Goal: Task Accomplishment & Management: Use online tool/utility

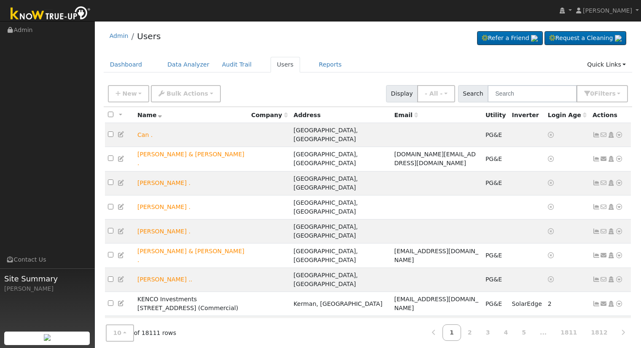
click at [547, 90] on input "text" at bounding box center [531, 93] width 89 height 17
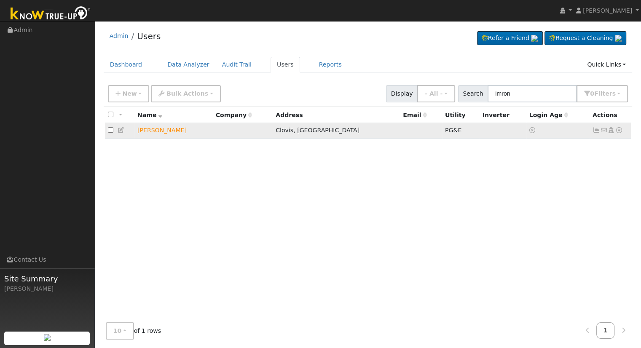
type input "imron"
click at [619, 131] on icon at bounding box center [619, 130] width 8 height 6
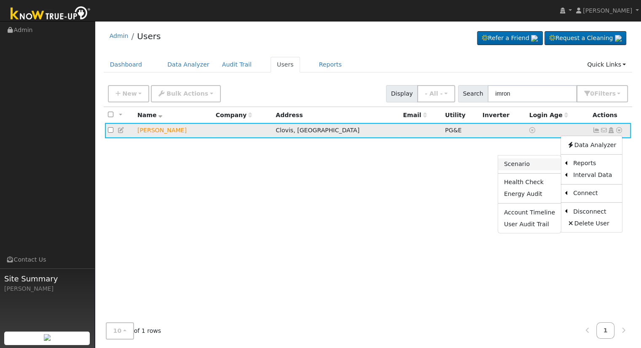
click at [534, 165] on link "Scenario" at bounding box center [529, 164] width 63 height 12
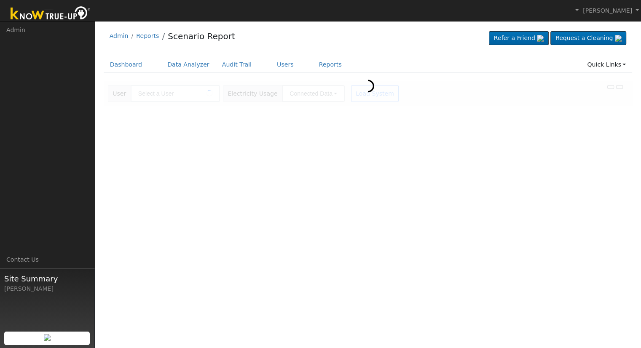
type input "[PERSON_NAME]"
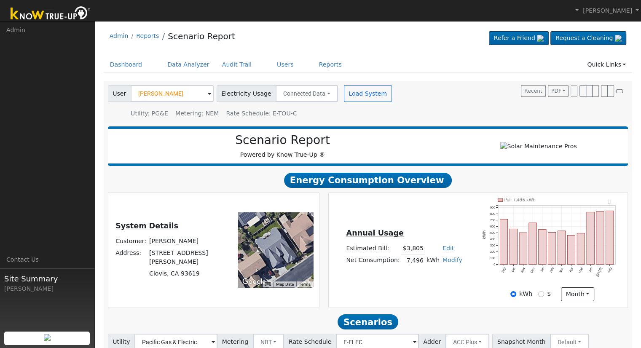
click at [384, 146] on h2 "Scenario Report" at bounding box center [282, 140] width 332 height 14
click at [272, 64] on link "Users" at bounding box center [284, 65] width 29 height 16
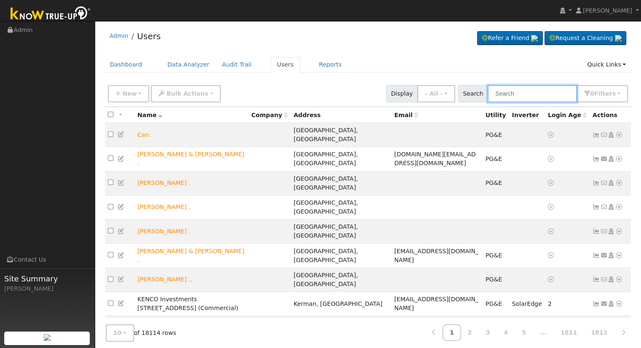
click at [547, 99] on input "text" at bounding box center [531, 93] width 89 height 17
click at [551, 96] on input "text" at bounding box center [531, 93] width 89 height 17
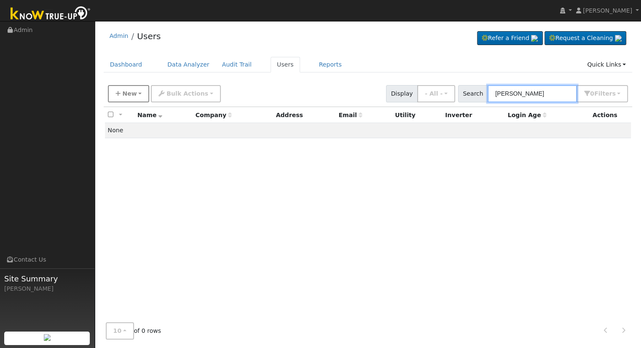
type input "Jim Grant"
click at [116, 99] on button "New" at bounding box center [129, 93] width 42 height 17
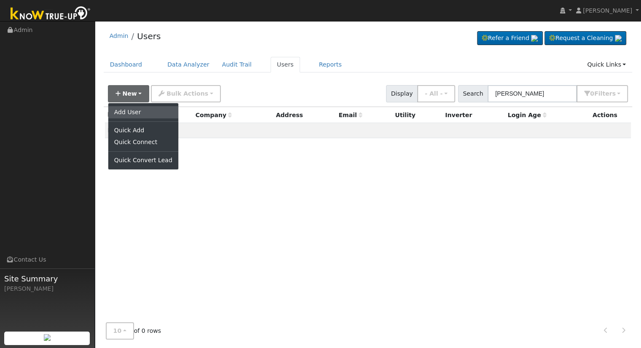
click at [138, 117] on link "Add User" at bounding box center [143, 112] width 70 height 12
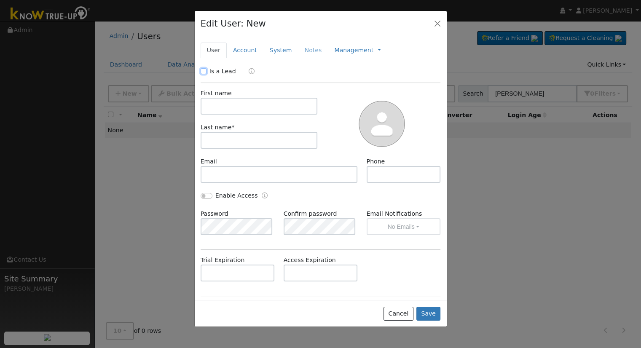
click at [204, 70] on input "Is a Lead" at bounding box center [203, 71] width 6 height 6
checkbox input "true"
click at [229, 100] on input "text" at bounding box center [258, 106] width 117 height 17
type input "Jim"
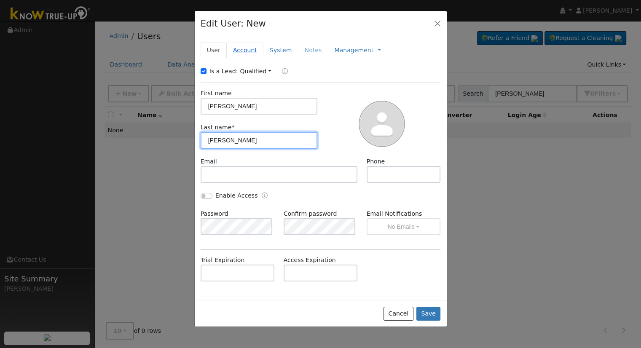
type input "Grantham"
click at [240, 52] on link "Account" at bounding box center [245, 51] width 37 height 16
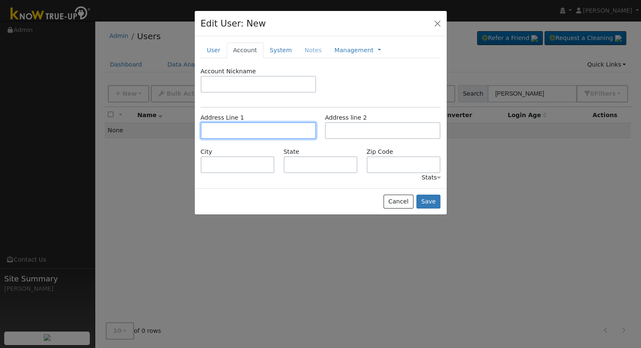
click at [244, 122] on input "text" at bounding box center [257, 130] width 115 height 17
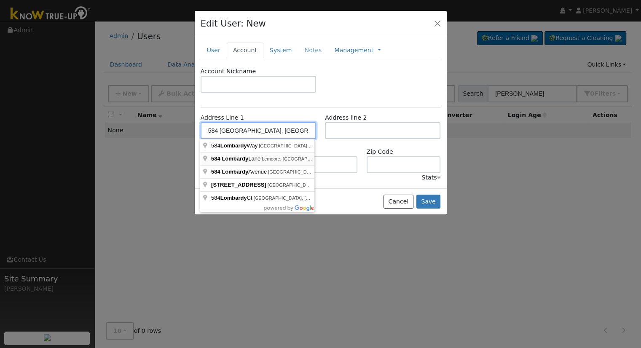
type input "584 [GEOGRAPHIC_DATA]"
type input "Lemoore"
type input "CA"
type input "93245"
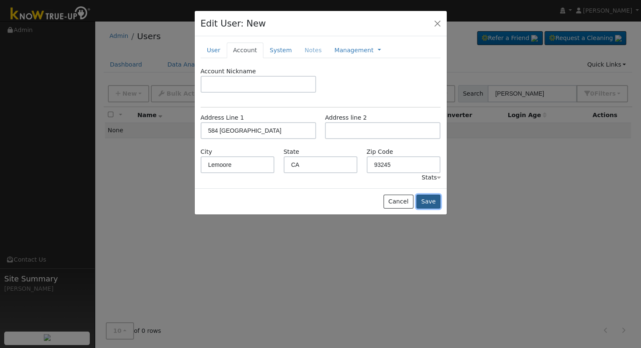
drag, startPoint x: 439, startPoint y: 206, endPoint x: 434, endPoint y: 202, distance: 6.9
click at [439, 206] on button "Save" at bounding box center [428, 202] width 24 height 14
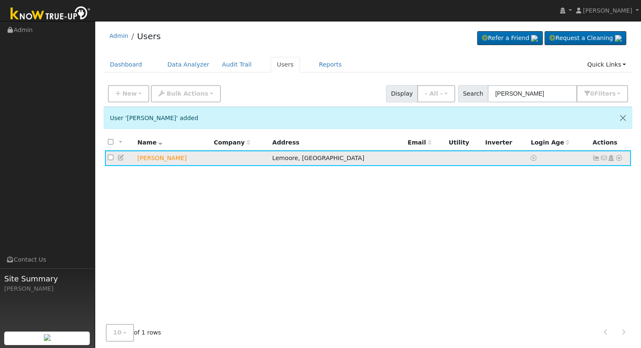
click at [620, 157] on icon at bounding box center [619, 158] width 8 height 6
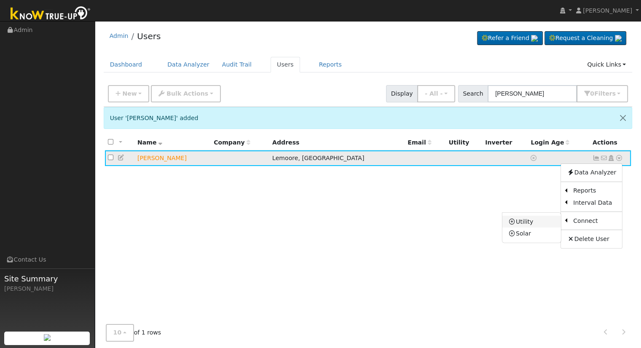
click at [530, 224] on link "Utility" at bounding box center [531, 222] width 59 height 12
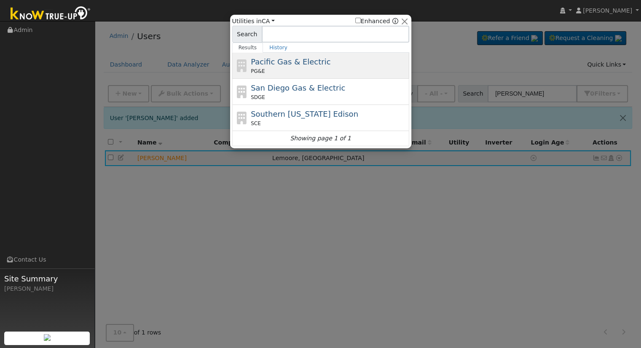
click at [300, 57] on span "Pacific Gas & Electric" at bounding box center [291, 61] width 80 height 9
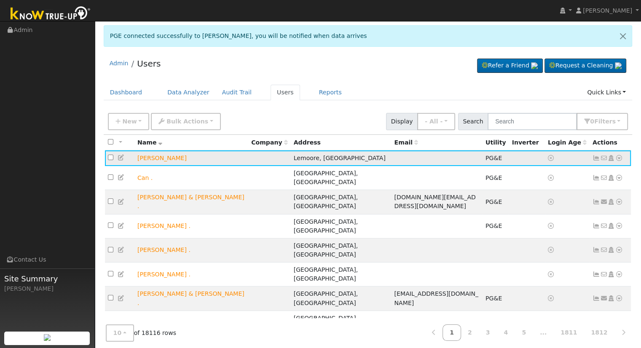
click at [616, 156] on icon at bounding box center [619, 158] width 8 height 6
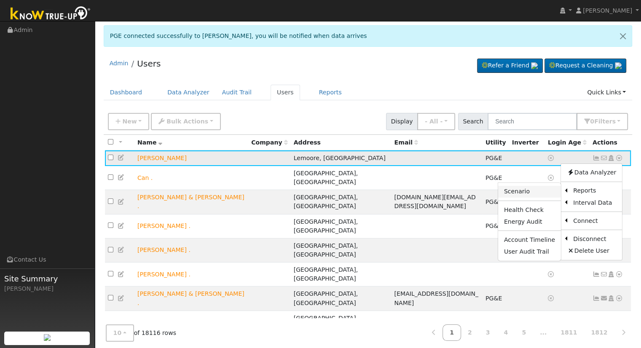
click at [537, 190] on link "Scenario" at bounding box center [529, 192] width 63 height 12
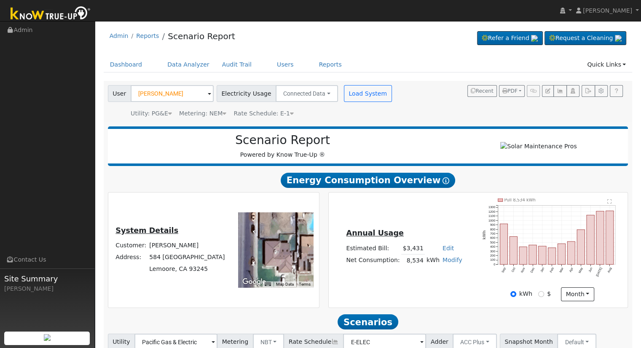
click at [442, 250] on link "Edit" at bounding box center [447, 248] width 11 height 7
type input "3926"
click at [470, 216] on div "Annual Usage Estimated Bill: $3,431 Edit Estimated Bill $ 3926 Annual Net Consu…" at bounding box center [478, 249] width 296 height 103
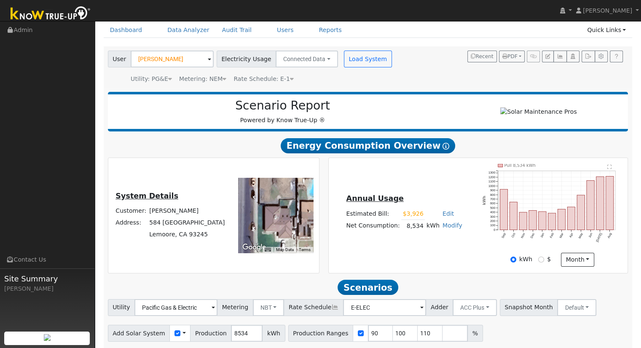
scroll to position [66, 0]
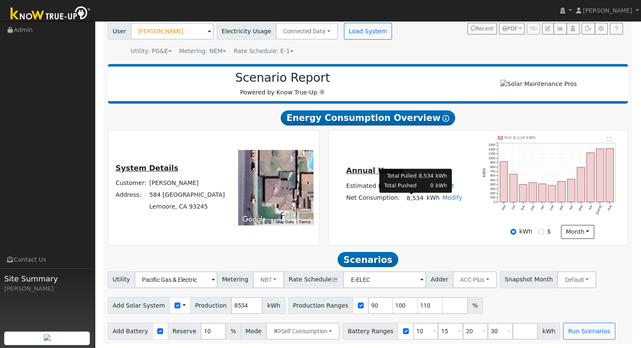
click at [408, 199] on td "8,534" at bounding box center [413, 198] width 24 height 12
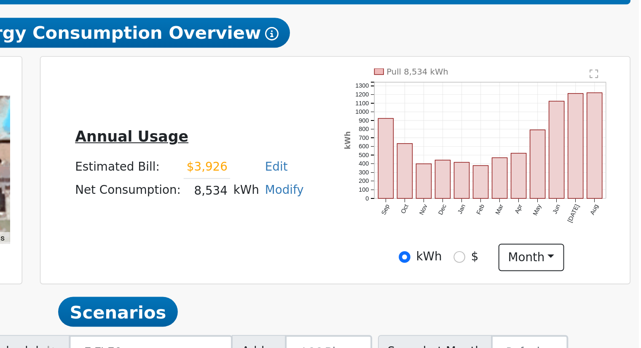
scroll to position [65, 0]
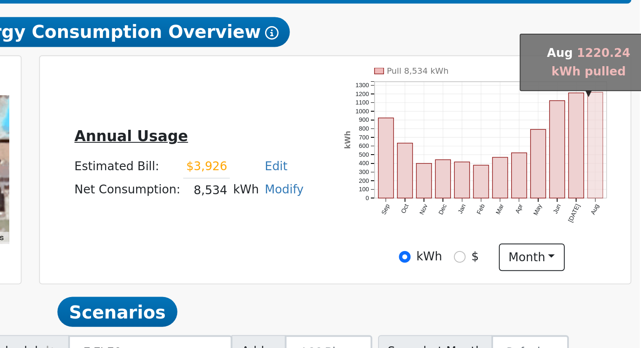
click at [609, 176] on rect "onclick=""" at bounding box center [610, 174] width 8 height 53
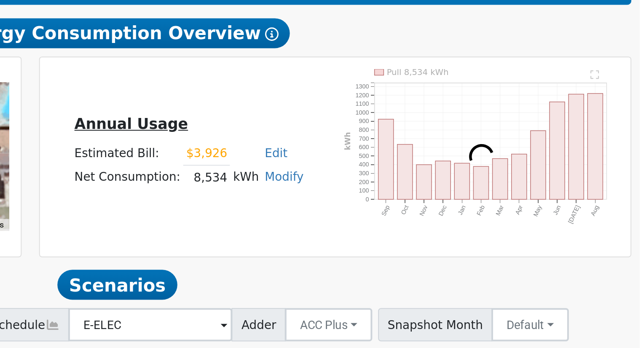
scroll to position [14, 0]
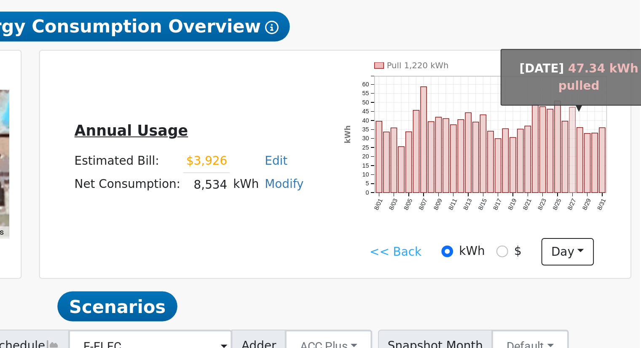
click at [597, 243] on rect "onclick=""" at bounding box center [597, 228] width 3 height 43
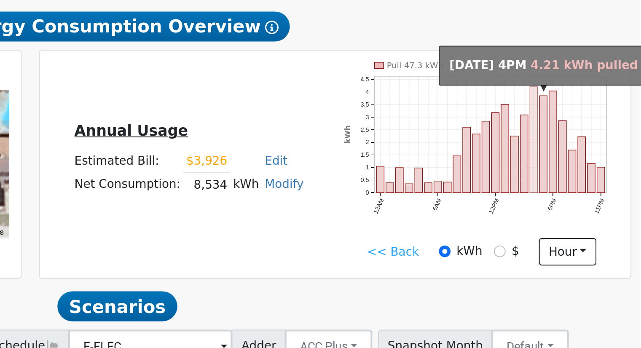
click at [578, 206] on rect "onclick=""" at bounding box center [579, 223] width 4 height 53
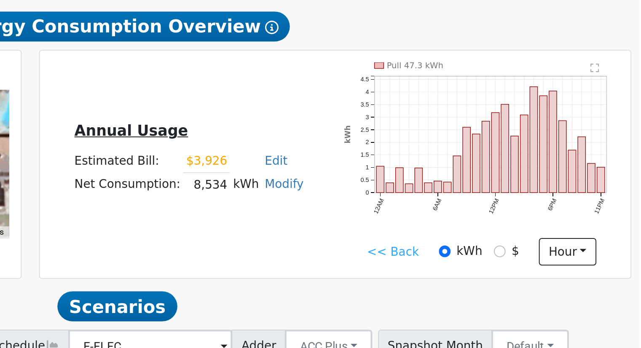
click at [507, 282] on link "<< Back" at bounding box center [507, 280] width 26 height 9
click at [508, 283] on link "<< Back" at bounding box center [507, 280] width 26 height 9
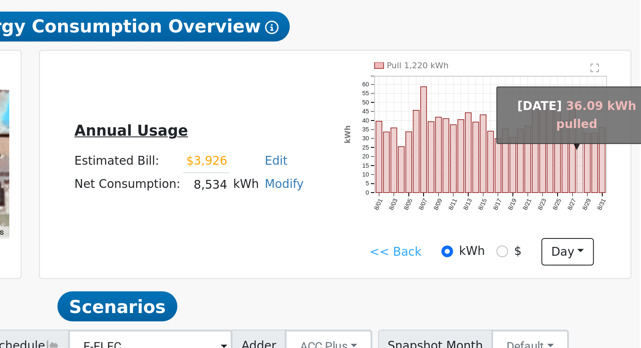
click at [601, 249] on rect "onclick=""" at bounding box center [601, 233] width 3 height 33
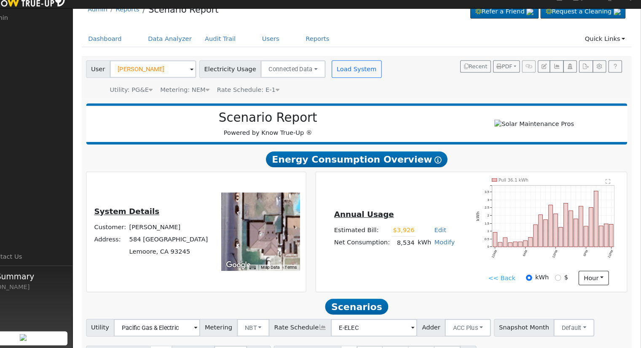
scroll to position [22, 0]
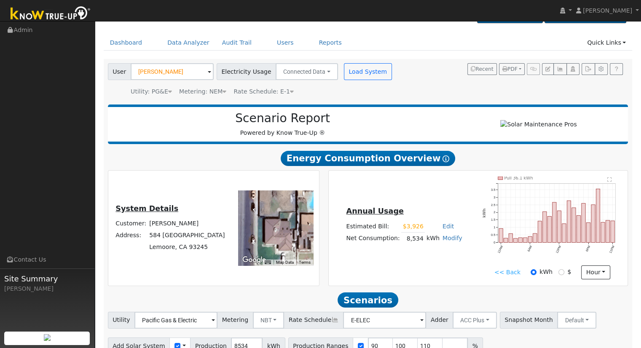
click at [511, 275] on link "<< Back" at bounding box center [507, 272] width 26 height 9
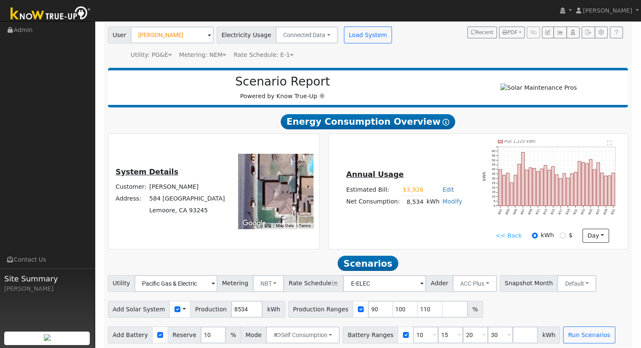
scroll to position [66, 0]
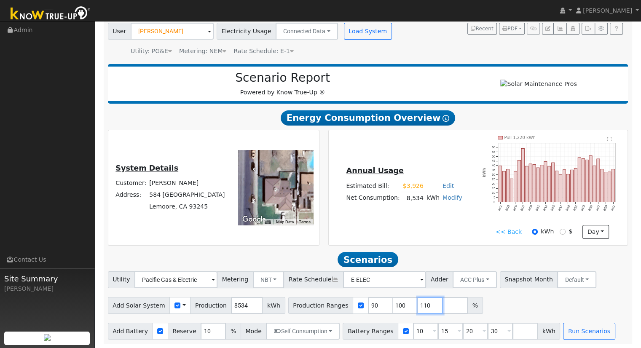
click at [417, 300] on input "110" at bounding box center [429, 305] width 25 height 17
type input "1"
type input "131.532693"
click at [487, 330] on input "30" at bounding box center [499, 331] width 25 height 17
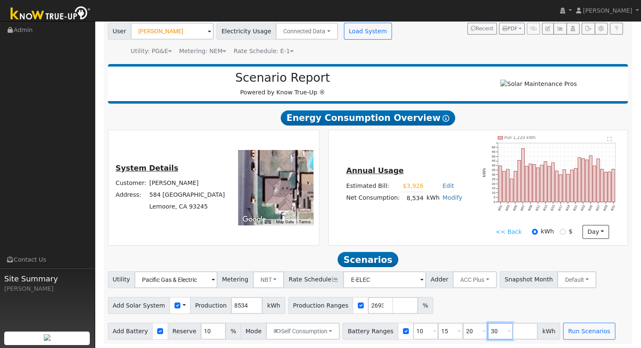
scroll to position [0, 0]
type input "3"
type input "13.5"
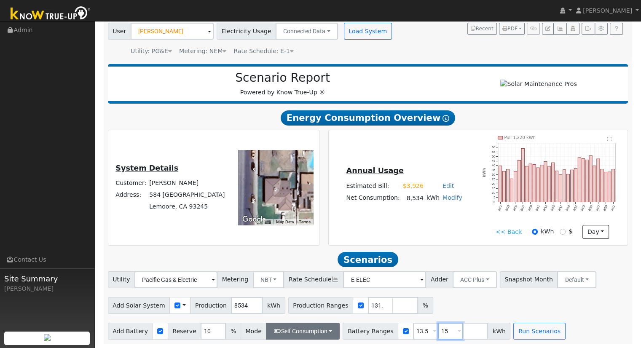
type input "15"
click at [299, 331] on button "Self Consumption" at bounding box center [303, 331] width 74 height 17
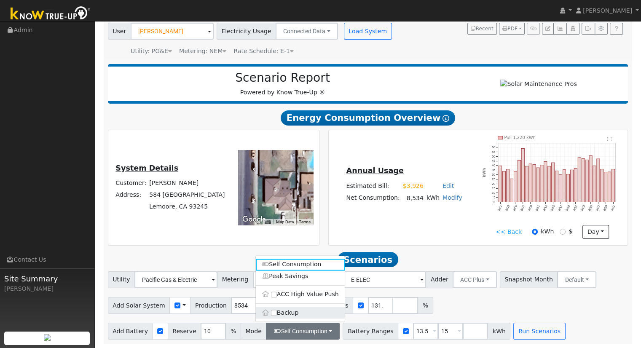
click at [293, 311] on label "Backup" at bounding box center [300, 313] width 89 height 12
click at [277, 311] on input "Backup" at bounding box center [274, 313] width 6 height 6
type input "20"
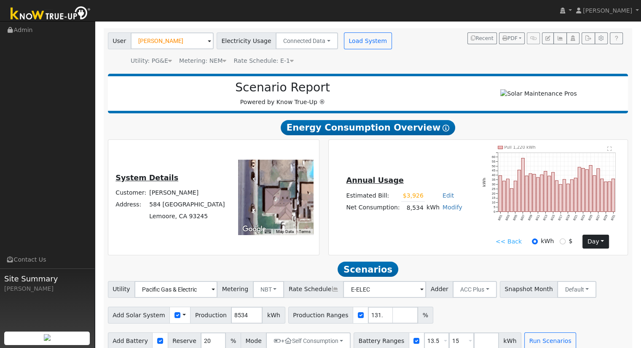
scroll to position [66, 0]
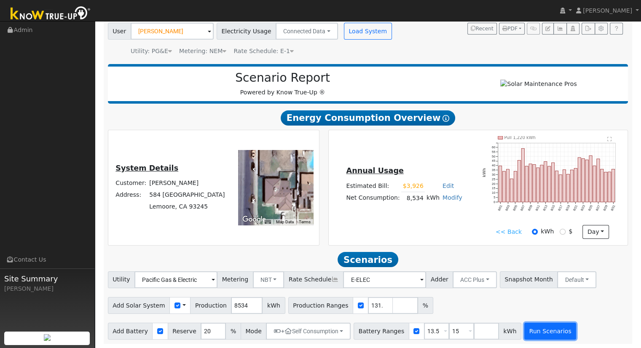
click at [534, 333] on button "Run Scenarios" at bounding box center [550, 331] width 52 height 17
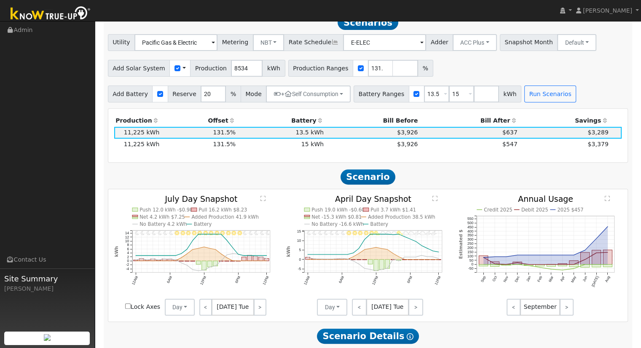
scroll to position [249, 0]
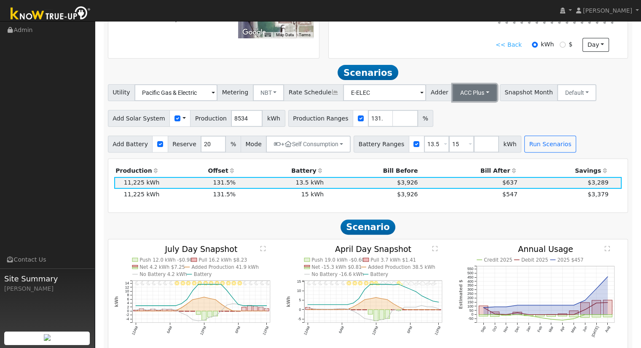
click at [465, 96] on button "ACC Plus" at bounding box center [474, 92] width 44 height 17
click at [464, 140] on link "SB-535" at bounding box center [465, 135] width 59 height 12
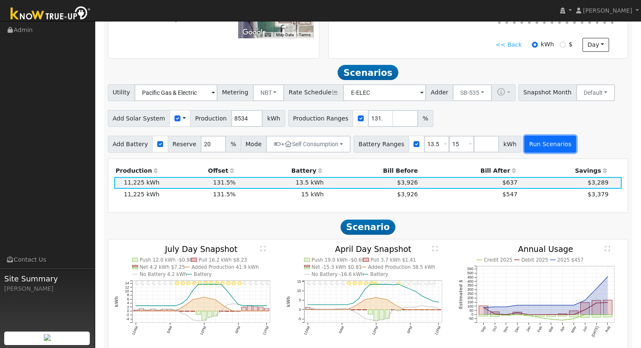
click at [537, 145] on button "Run Scenarios" at bounding box center [550, 144] width 52 height 17
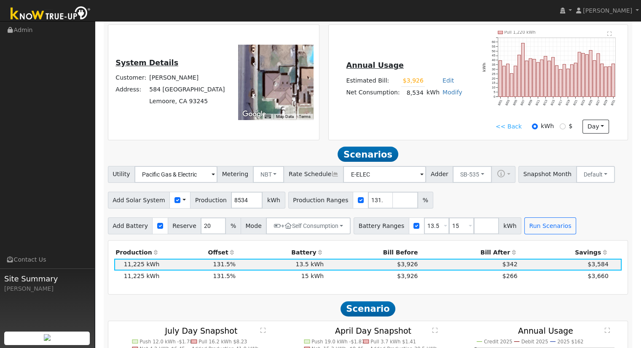
scroll to position [0, 0]
